Goal: Find specific page/section: Find specific page/section

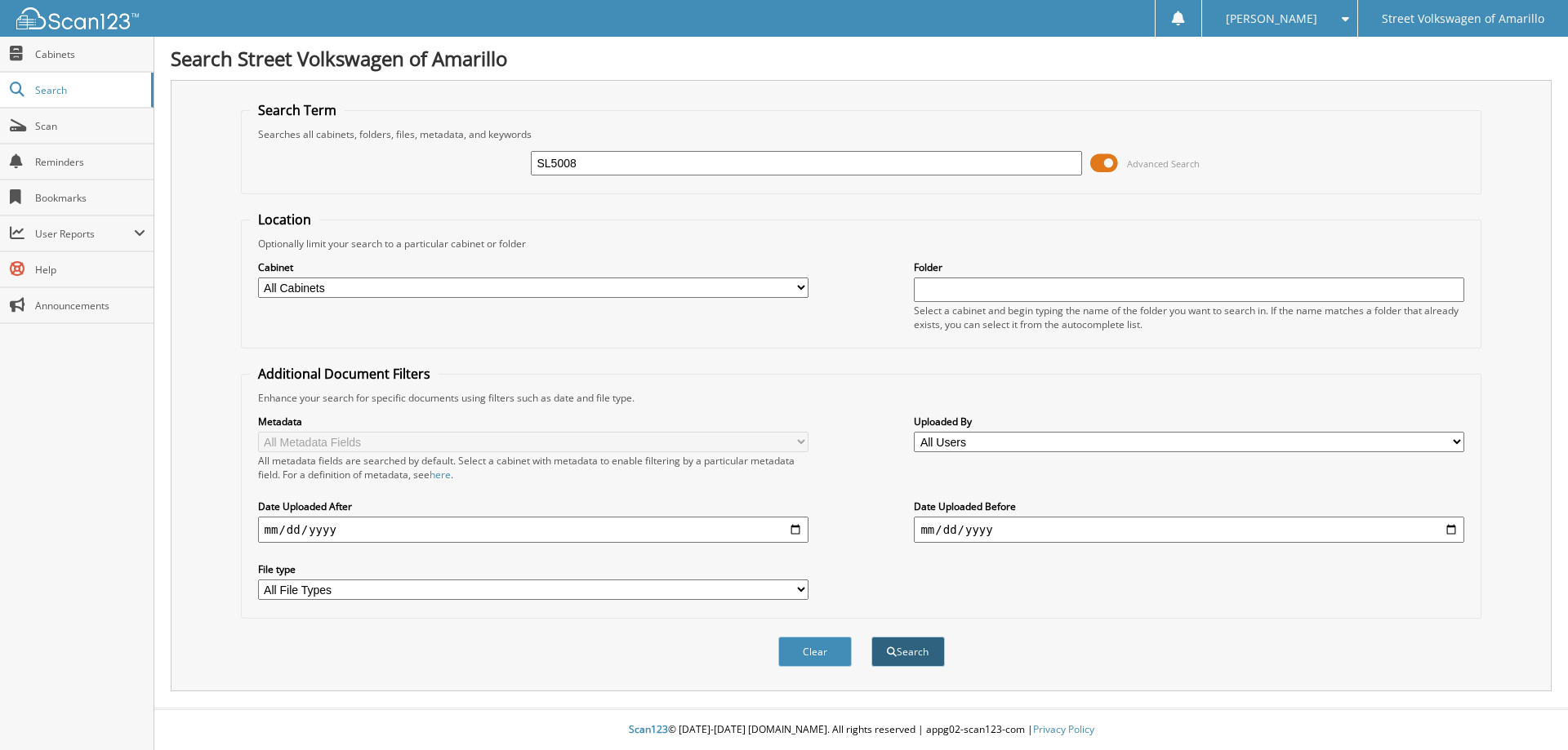
type input "SL5008"
click at [918, 642] on button "Search" at bounding box center [908, 652] width 73 height 30
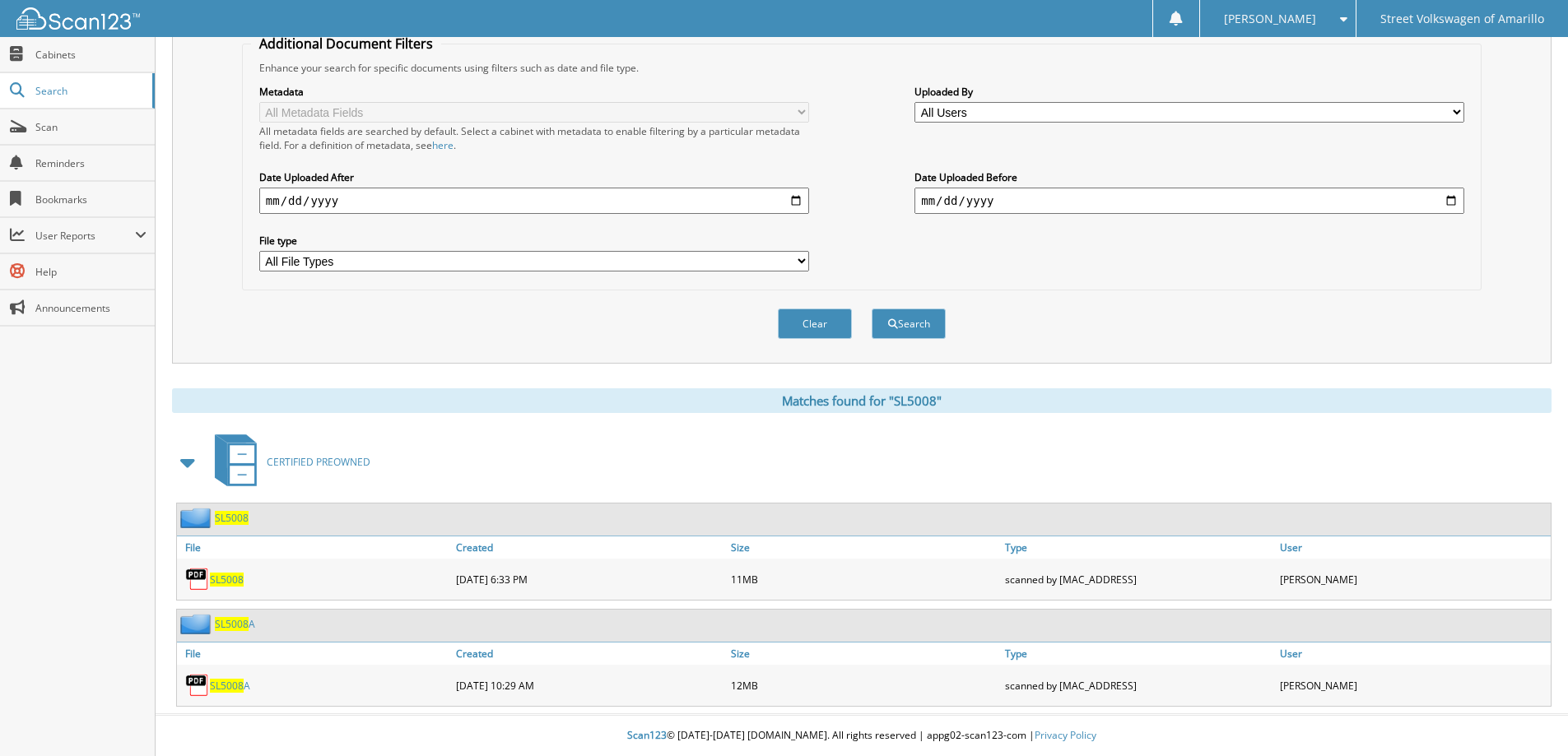
scroll to position [334, 0]
click at [222, 570] on div "SL5008" at bounding box center [315, 579] width 275 height 33
click at [222, 574] on span "SL5008" at bounding box center [227, 580] width 34 height 14
